Goal: Navigation & Orientation: Find specific page/section

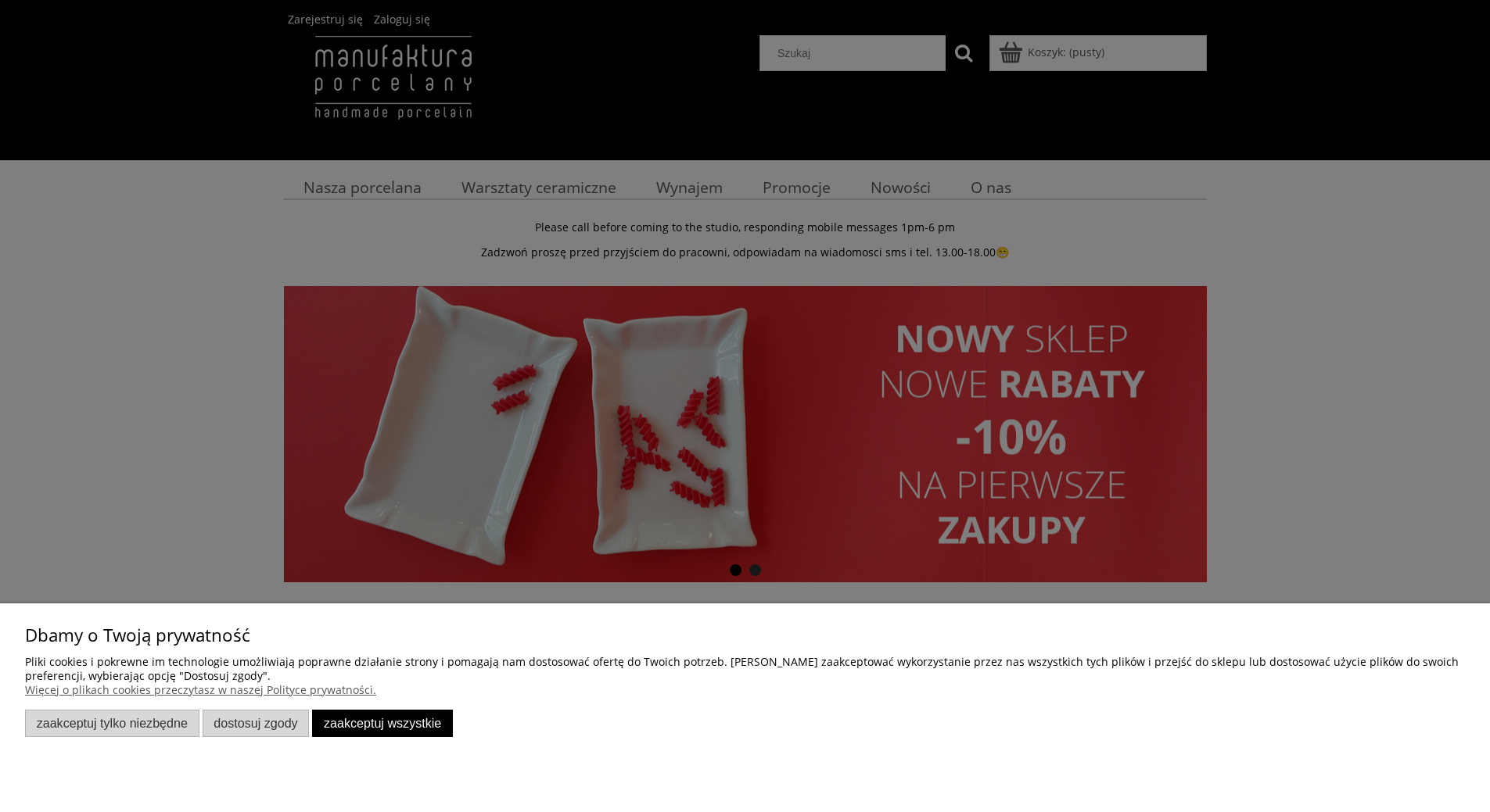
click at [534, 155] on div at bounding box center [745, 406] width 1490 height 812
click at [361, 725] on button "Zaakceptuj wszystkie" at bounding box center [382, 724] width 141 height 28
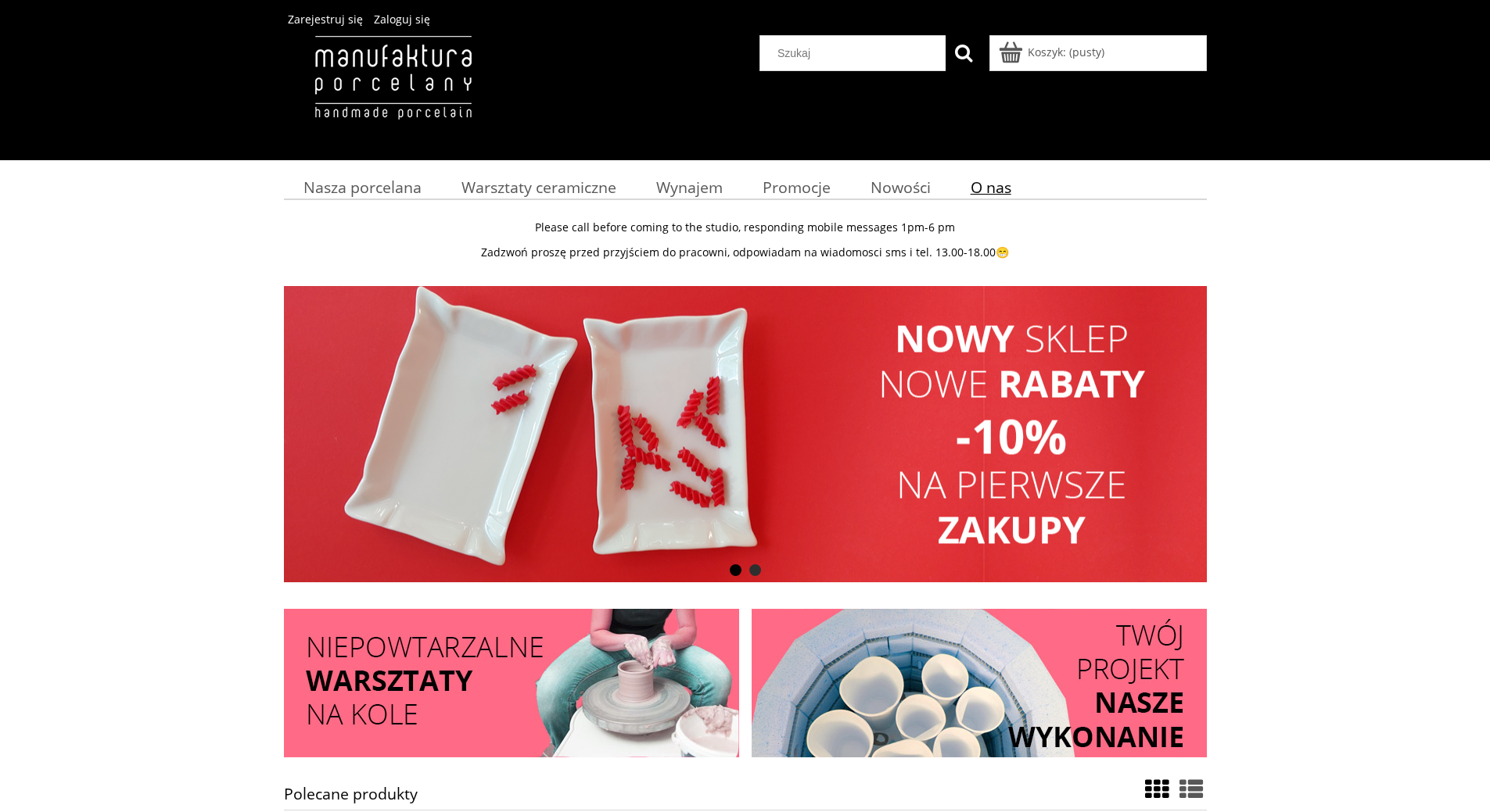
click at [1000, 184] on span "O nas" at bounding box center [991, 187] width 41 height 21
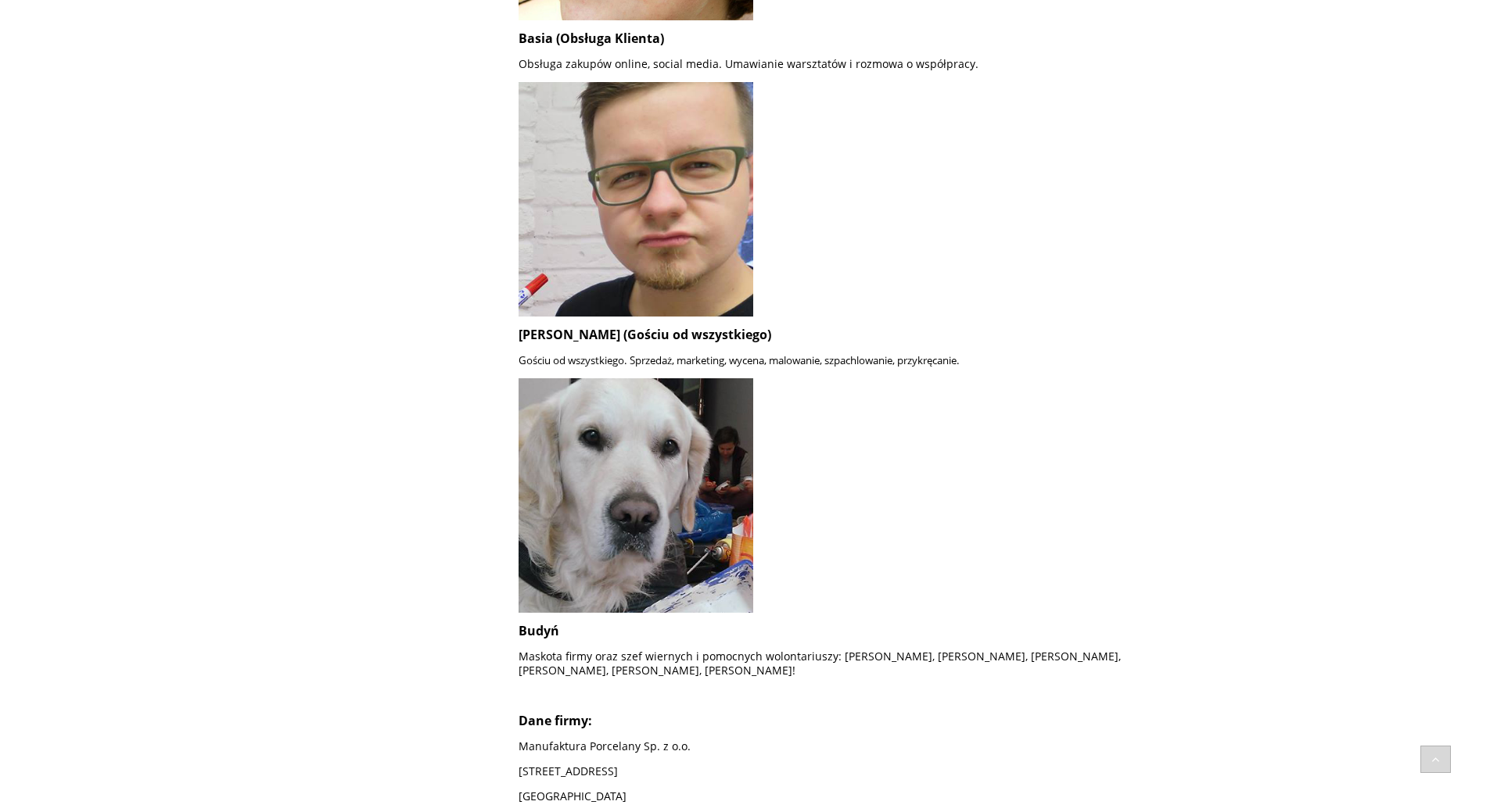
scroll to position [1329, 0]
